Goal: Task Accomplishment & Management: Use online tool/utility

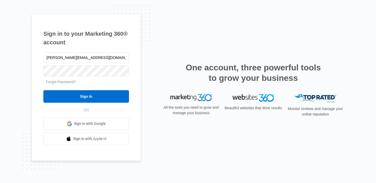
type input "[PERSON_NAME][EMAIL_ADDRESS][DOMAIN_NAME]"
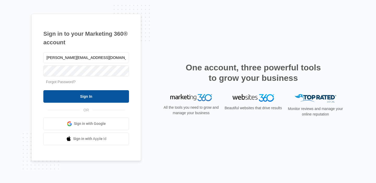
click at [89, 93] on input "Sign In" at bounding box center [86, 96] width 86 height 13
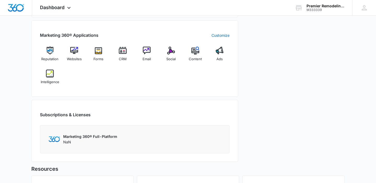
scroll to position [200, 0]
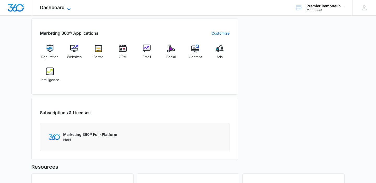
click at [66, 11] on icon at bounding box center [69, 9] width 6 height 6
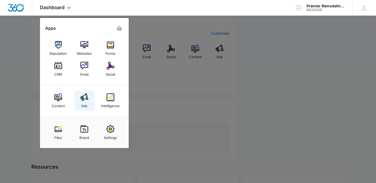
click at [88, 105] on link "Ads" at bounding box center [84, 101] width 20 height 20
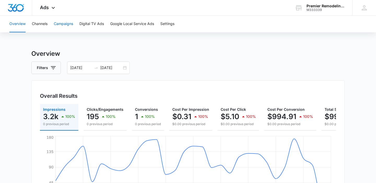
click at [65, 25] on button "Campaigns" at bounding box center [63, 24] width 19 height 17
